Goal: Book appointment/travel/reservation

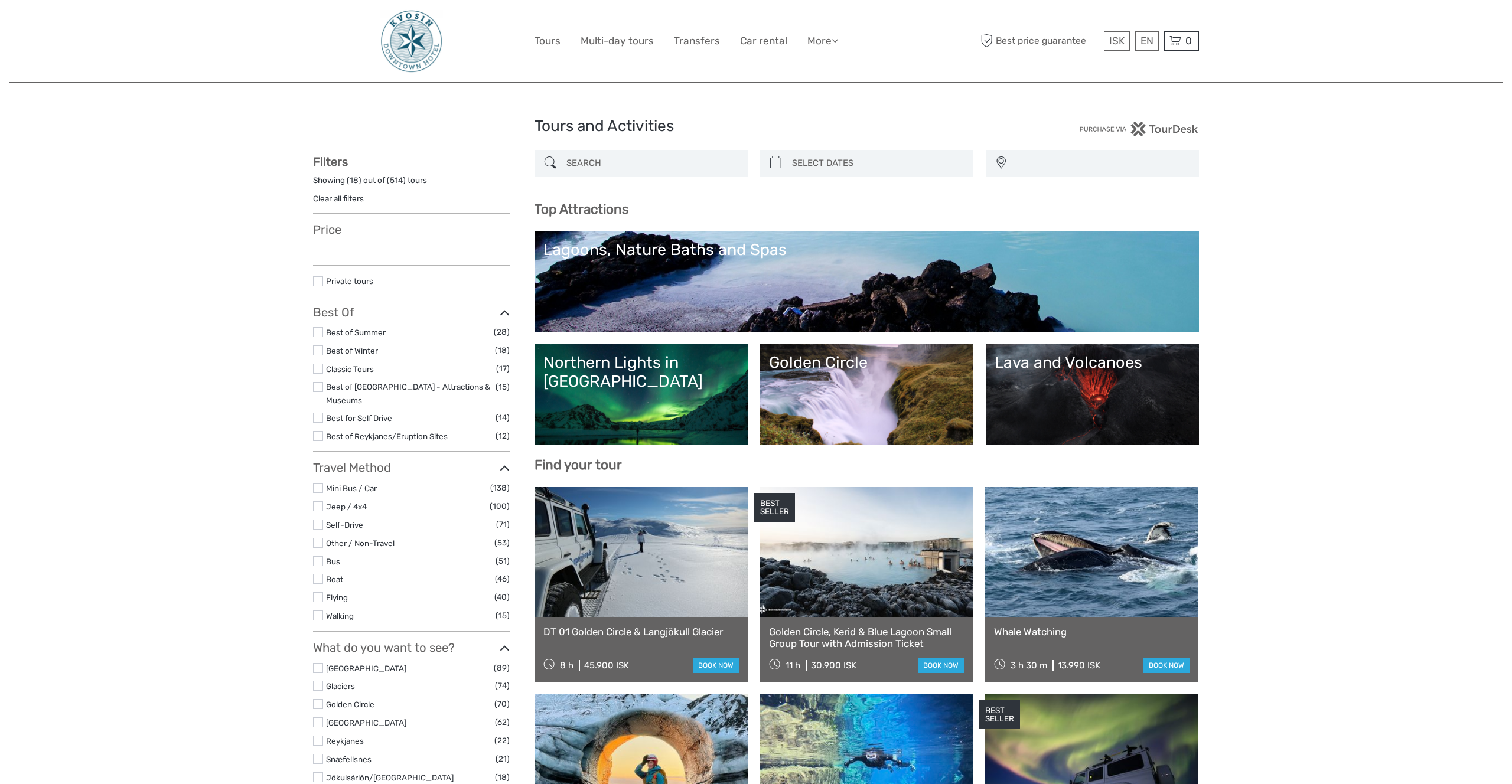
select select
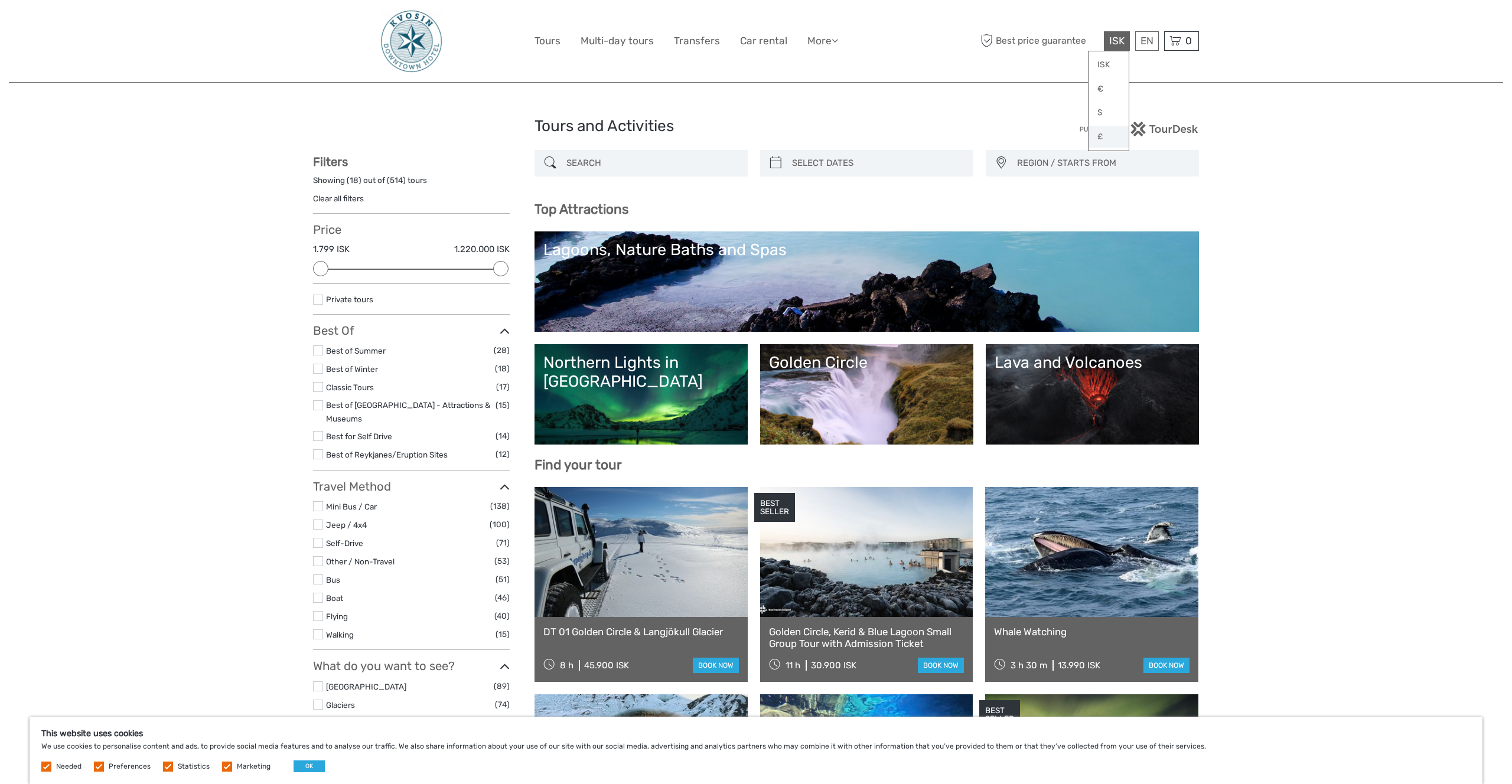
click at [1102, 139] on link "£" at bounding box center [1108, 136] width 40 height 21
drag, startPoint x: 1272, startPoint y: 201, endPoint x: 1261, endPoint y: 200, distance: 11.0
type input "04/10/2025"
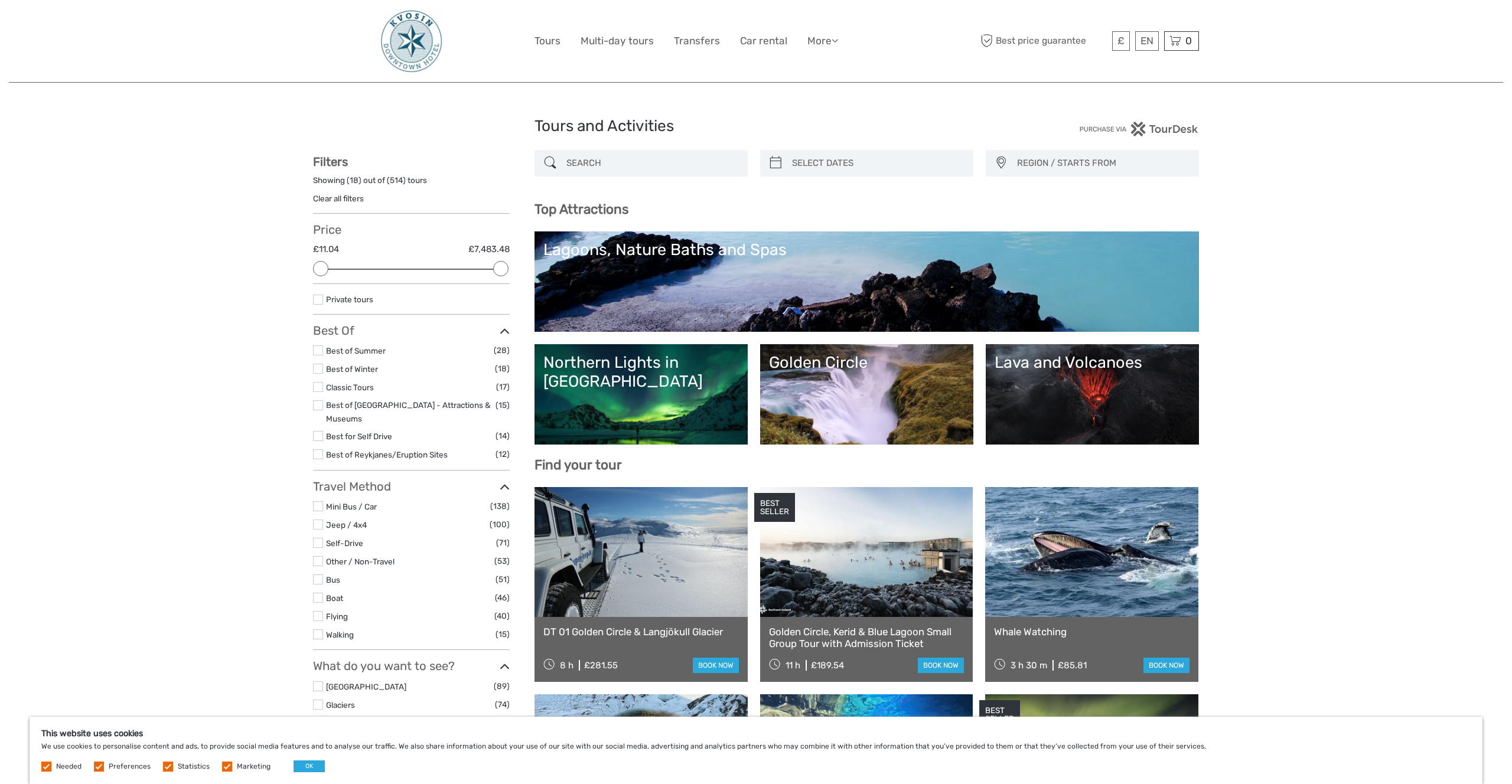
click at [859, 153] on input "search" at bounding box center [877, 163] width 180 height 21
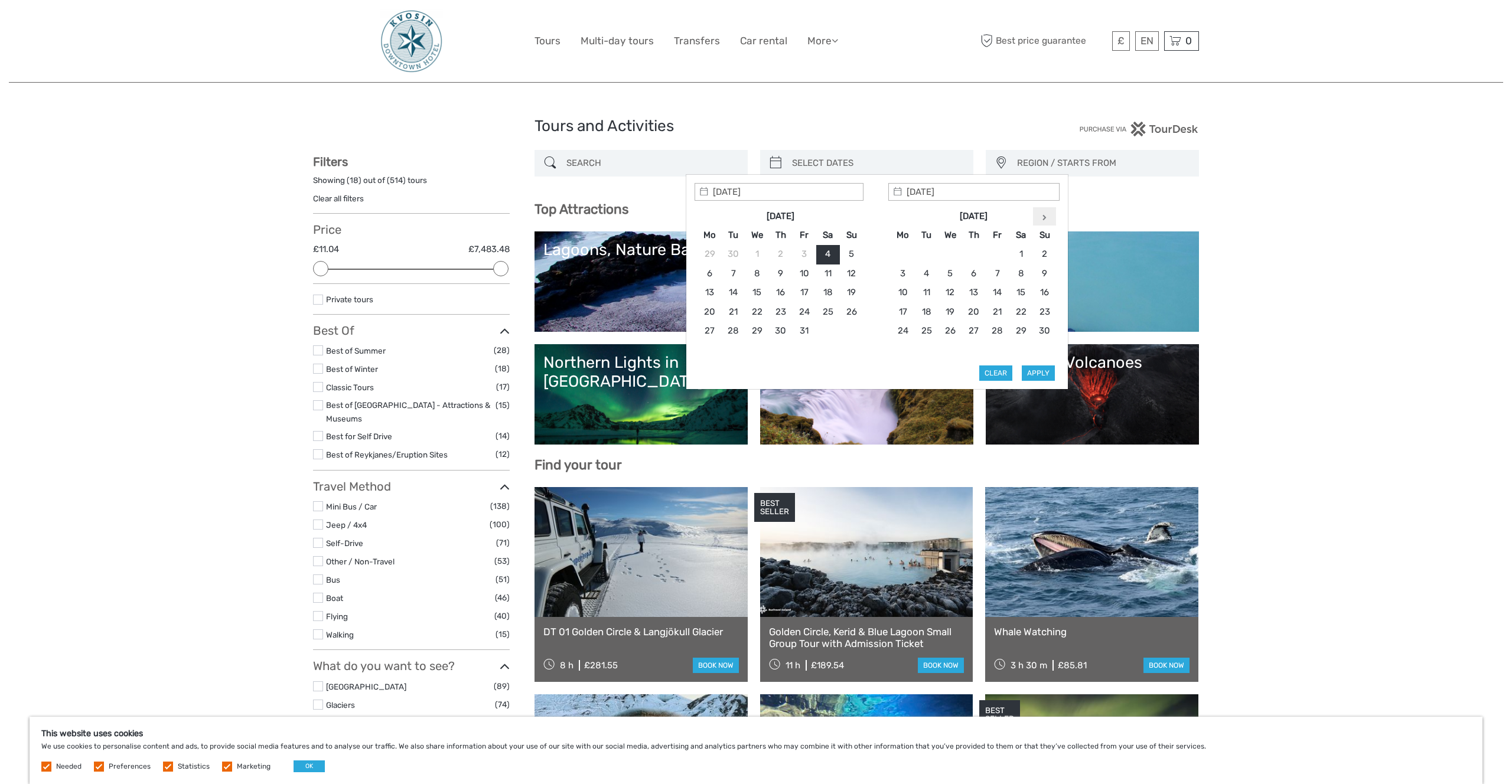
click at [1049, 213] on th at bounding box center [1044, 215] width 24 height 19
type input "01/12/2025"
type input "30/11/2025"
type input "01/12/2025"
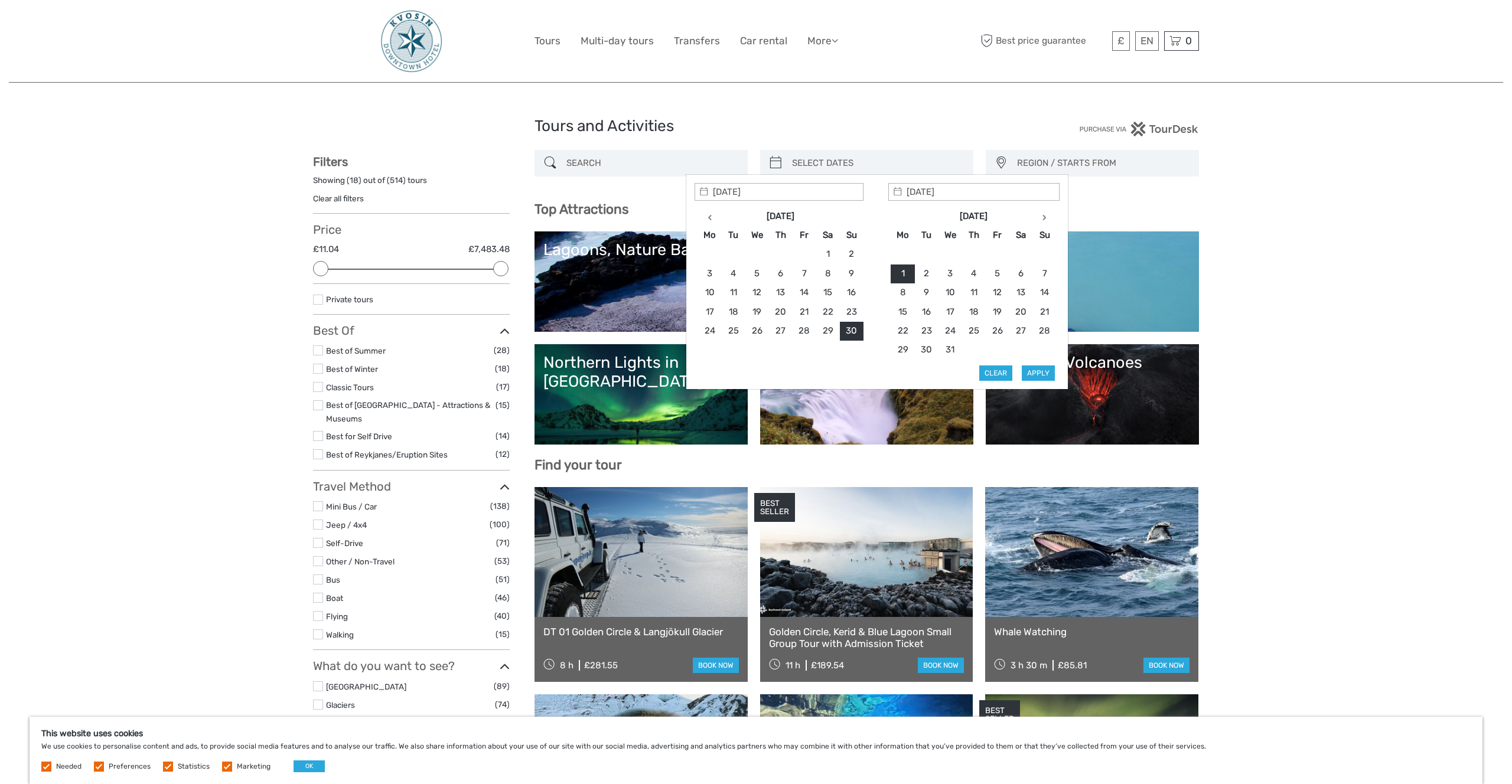
type input "30/11/2025"
click at [1042, 374] on button "Apply" at bounding box center [1037, 372] width 33 height 15
type input "30/11/2025 - 01/12/2025"
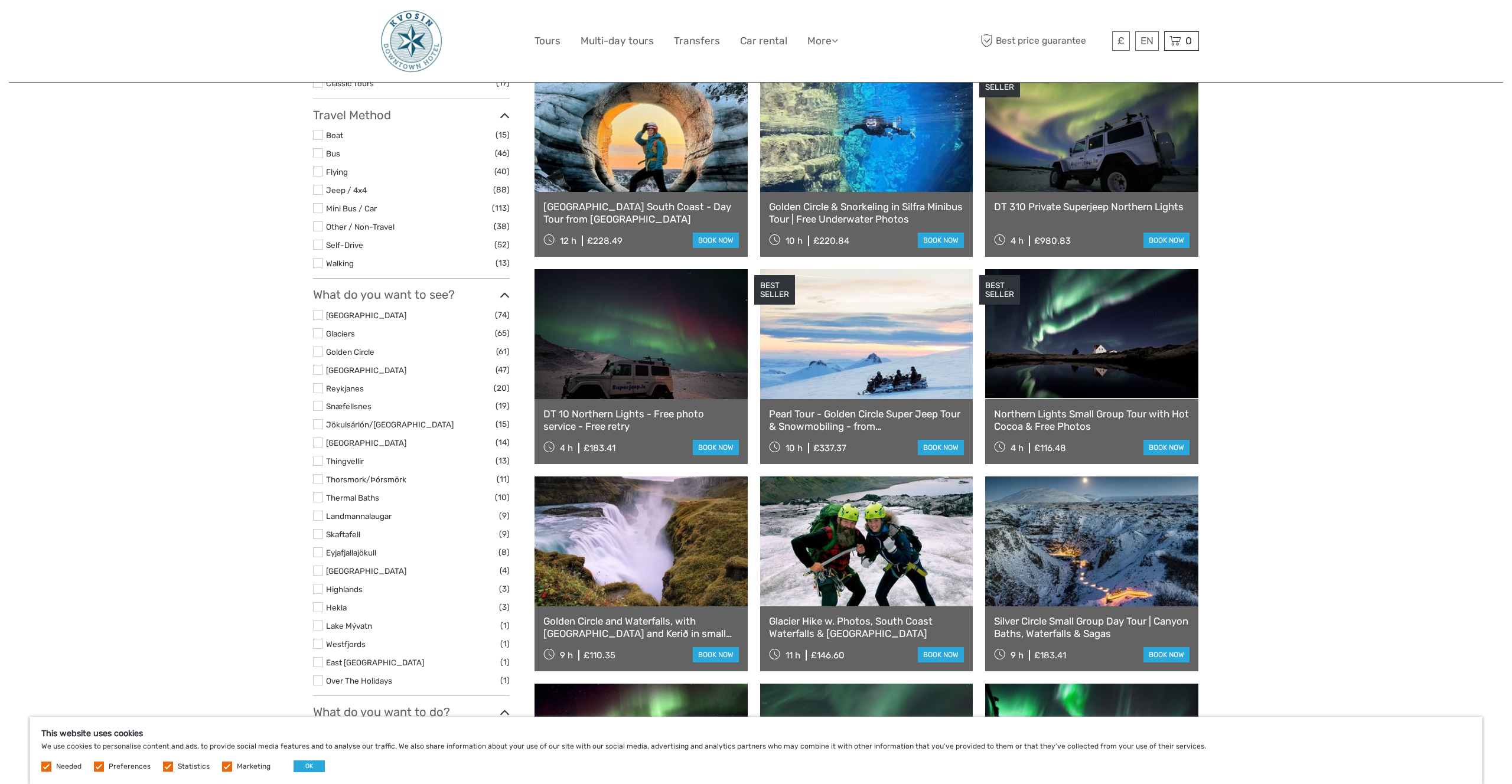
scroll to position [550, 0]
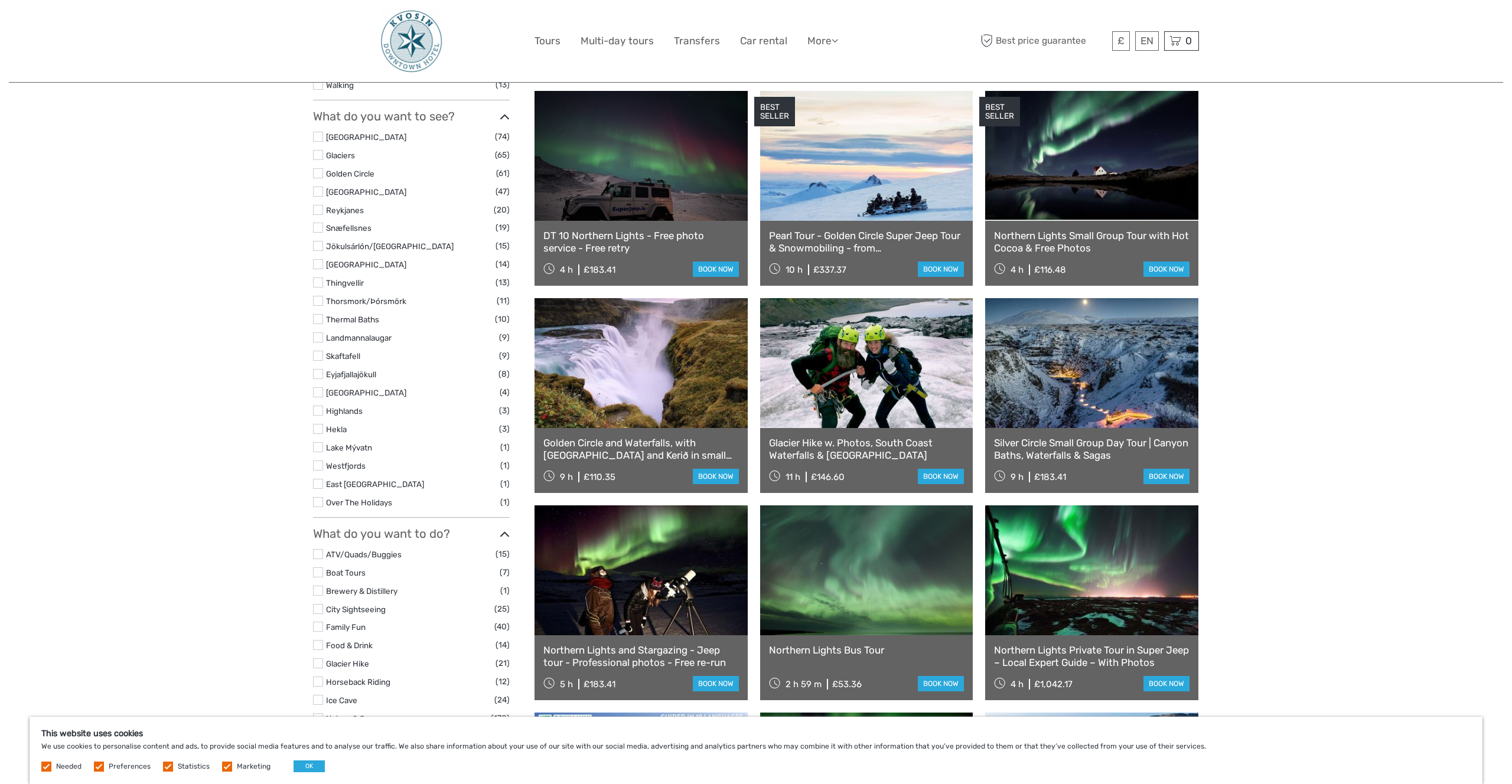
click at [1342, 406] on div "Tours and Activities Tours and Activities 30/11/2025 - 01/12/2025 REGION / STAR…" at bounding box center [756, 599] width 1494 height 2298
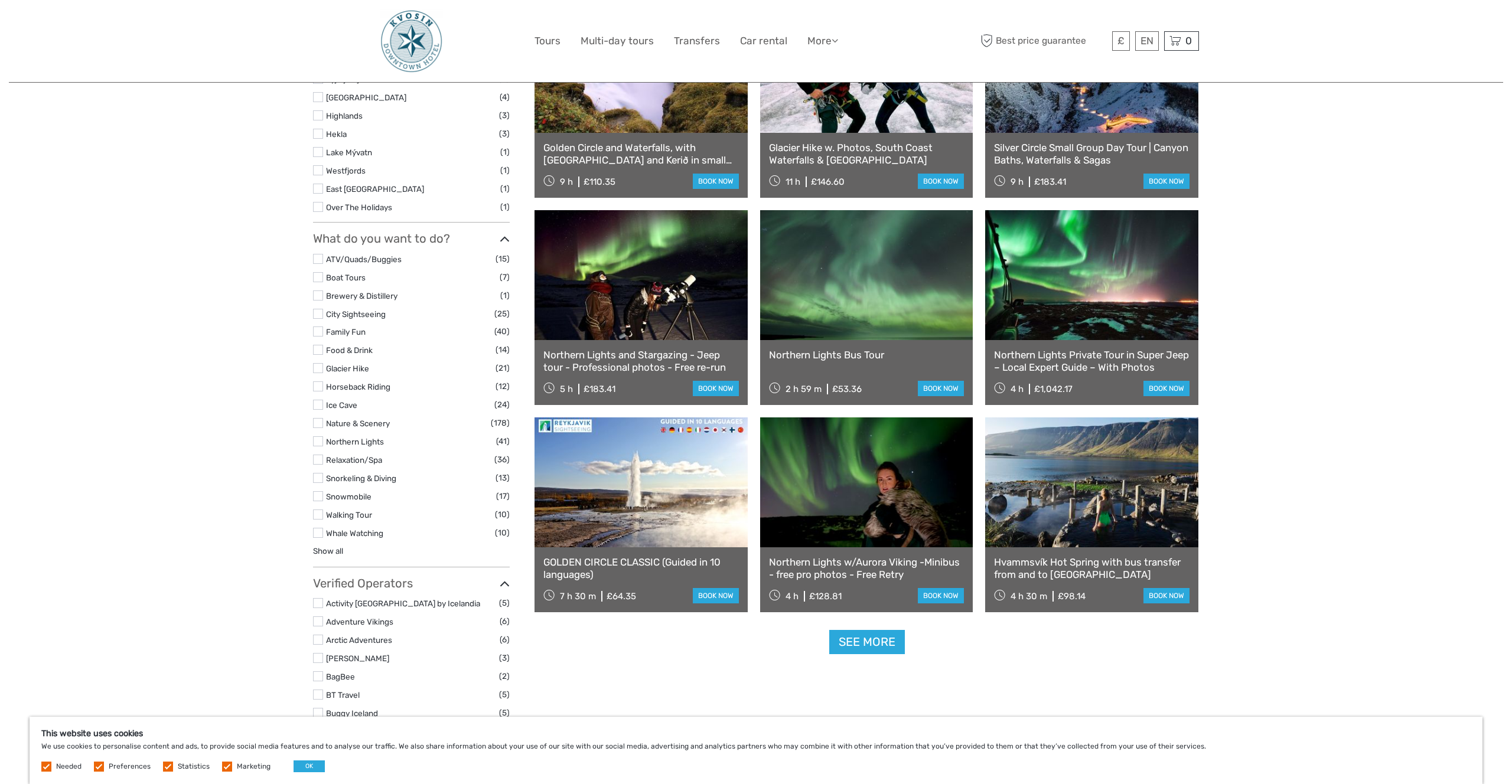
scroll to position [846, 0]
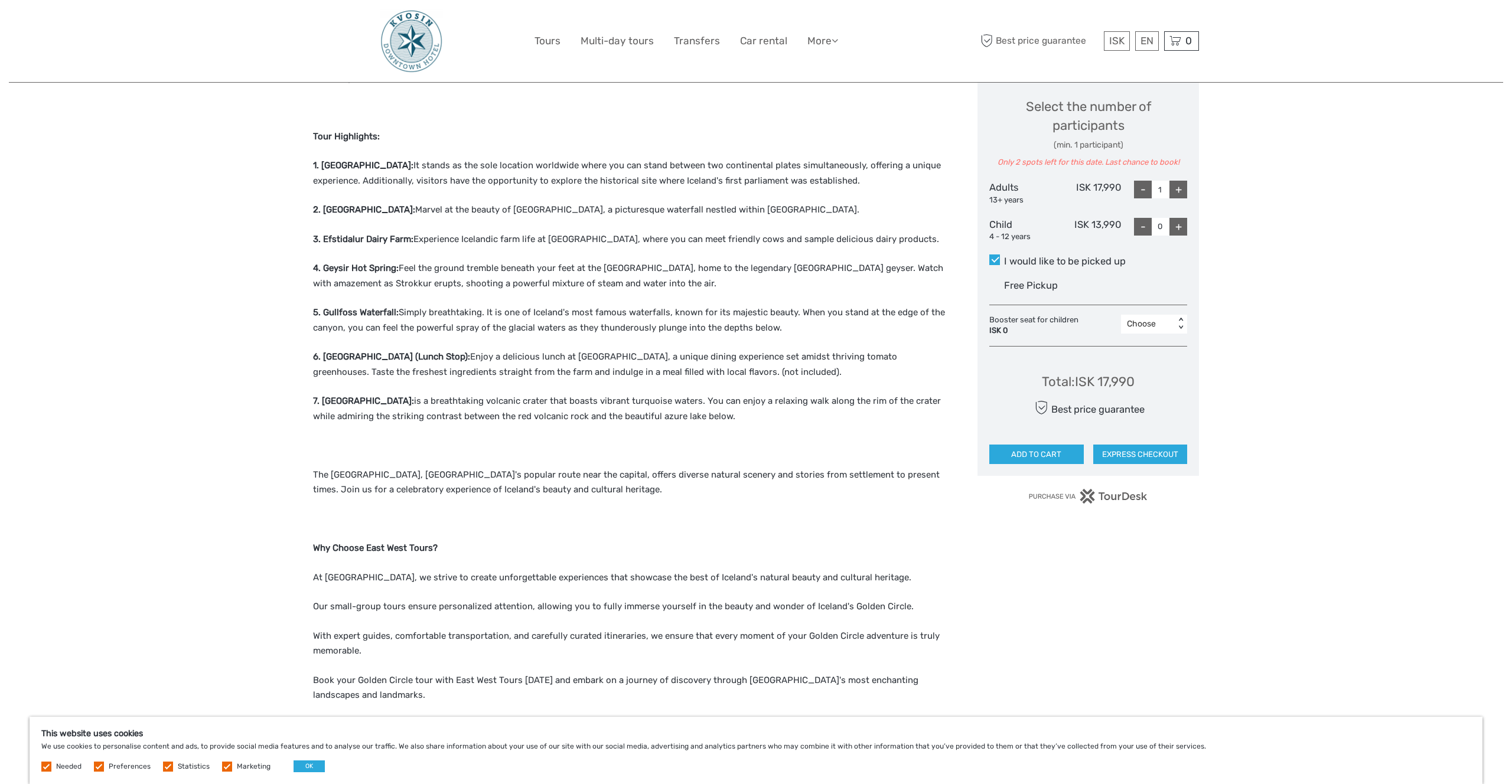
scroll to position [486, 0]
